Goal: Transaction & Acquisition: Purchase product/service

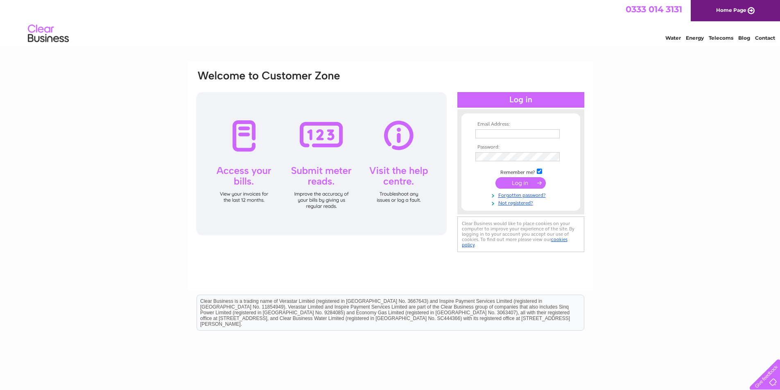
type input "staykirkwall@yahoo.com"
click at [530, 181] on input "submit" at bounding box center [520, 182] width 50 height 11
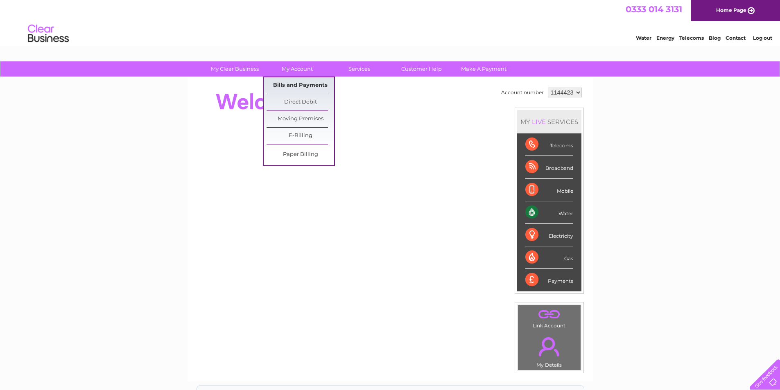
click at [289, 85] on link "Bills and Payments" at bounding box center [300, 85] width 68 height 16
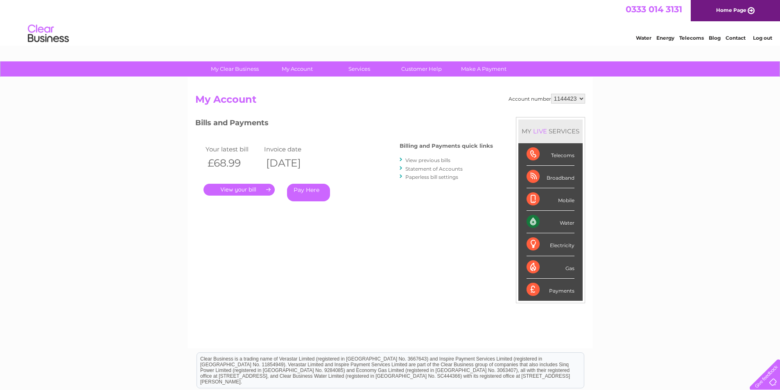
click at [307, 194] on link "Pay Here" at bounding box center [308, 193] width 43 height 18
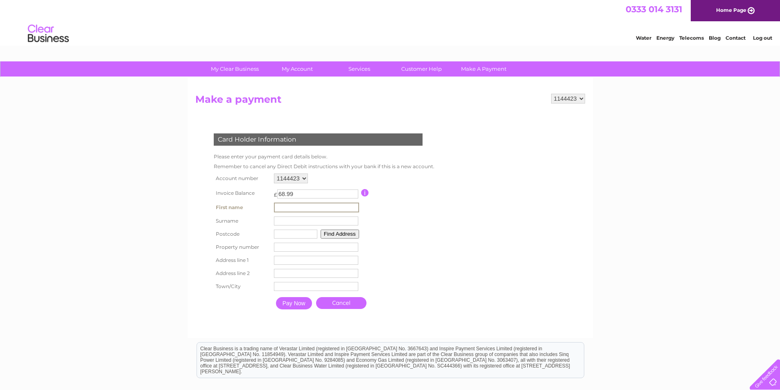
click at [299, 205] on input "text" at bounding box center [316, 208] width 85 height 10
type input "Angela"
type input "Crawford"
type input "KW15 1UE"
click at [337, 234] on button "Find Address" at bounding box center [338, 233] width 38 height 9
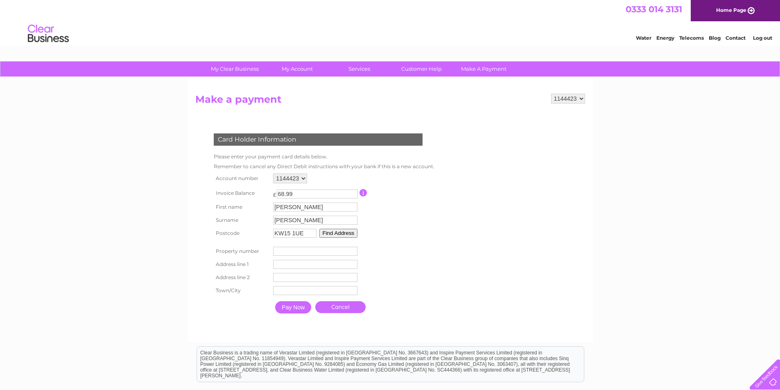
click at [332, 253] on input "number" at bounding box center [315, 251] width 84 height 9
click at [417, 247] on table "Account number 1144423 Invoice Balance £ 68.99 First name Angela Surname" at bounding box center [322, 245] width 221 height 146
click at [309, 248] on input "number" at bounding box center [315, 251] width 84 height 9
type input "0"
click at [315, 266] on input "text" at bounding box center [315, 264] width 84 height 9
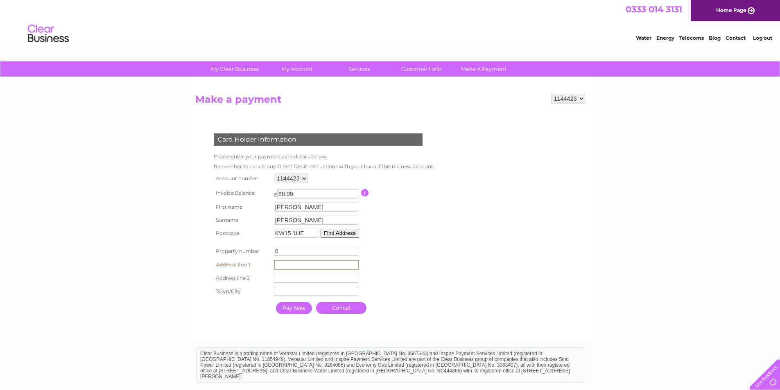
type input "West-ray"
type input "Carness Road"
type input "Kirkwall"
click at [304, 308] on input "Pay Now" at bounding box center [293, 307] width 36 height 12
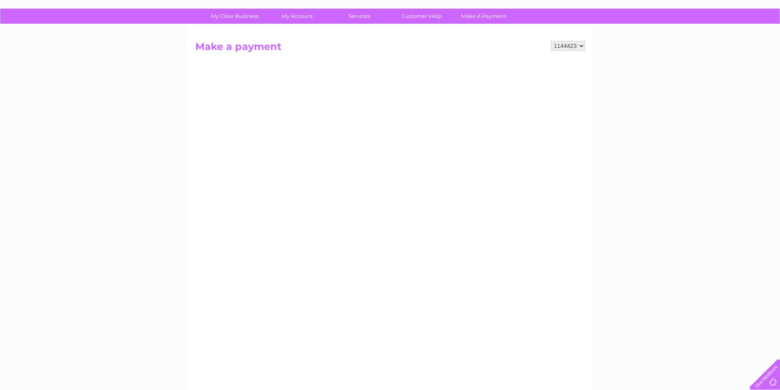
scroll to position [41, 0]
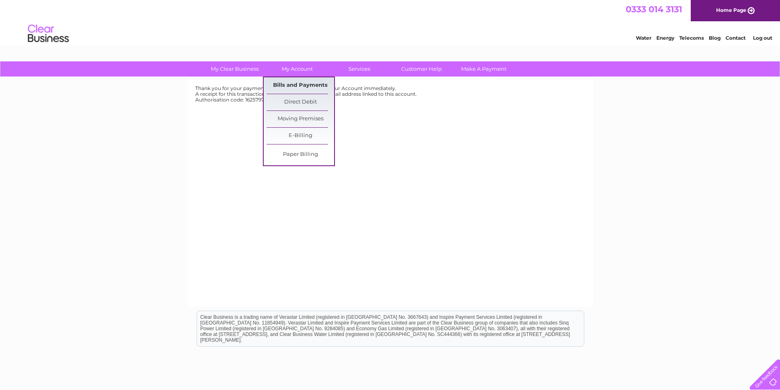
click at [289, 84] on link "Bills and Payments" at bounding box center [300, 85] width 68 height 16
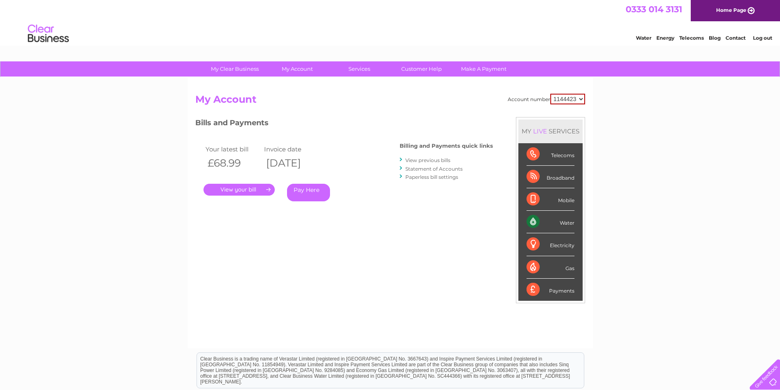
click at [257, 192] on link "." at bounding box center [238, 190] width 71 height 12
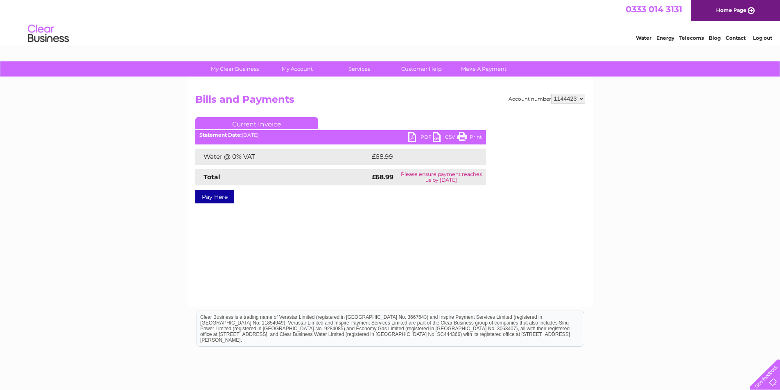
click at [422, 138] on link "PDF" at bounding box center [420, 138] width 25 height 12
click at [422, 136] on link "PDF" at bounding box center [420, 138] width 25 height 12
